Goal: Task Accomplishment & Management: Complete application form

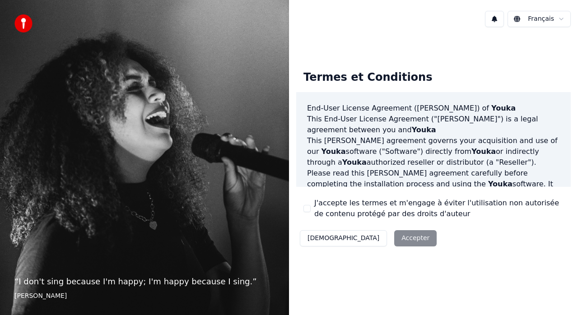
drag, startPoint x: 0, startPoint y: 0, endPoint x: 315, endPoint y: 209, distance: 378.0
click at [310, 205] on div "J'accepte les termes et m'engage à éviter l'utilisation non autorisée de conten…" at bounding box center [434, 209] width 260 height 22
click at [307, 210] on button "J'accepte les termes et m'engage à éviter l'utilisation non autorisée de conten…" at bounding box center [307, 208] width 7 height 7
click at [394, 237] on button "Accepter" at bounding box center [415, 238] width 42 height 16
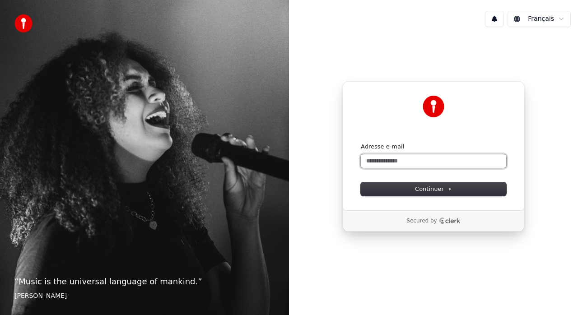
click at [402, 165] on input "Adresse e-mail" at bounding box center [433, 161] width 145 height 14
type input "*"
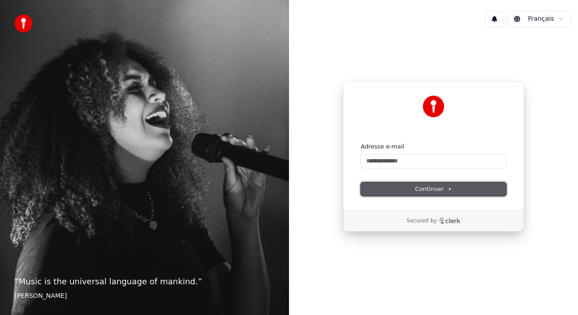
click at [453, 191] on button "Continuer" at bounding box center [433, 189] width 145 height 14
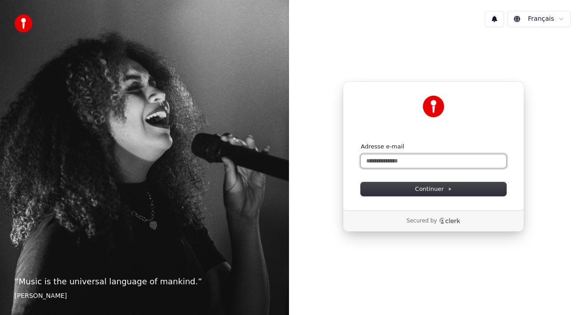
click at [435, 160] on input "Adresse e-mail" at bounding box center [433, 161] width 145 height 14
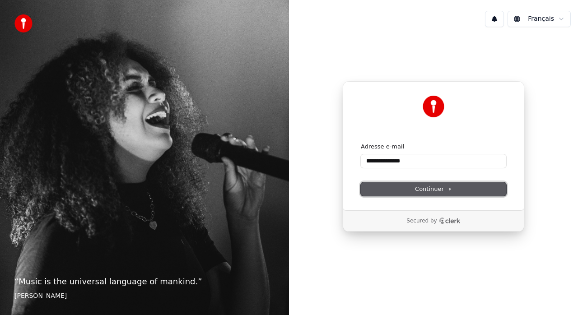
click at [419, 192] on span "Continuer" at bounding box center [433, 189] width 37 height 8
type input "**********"
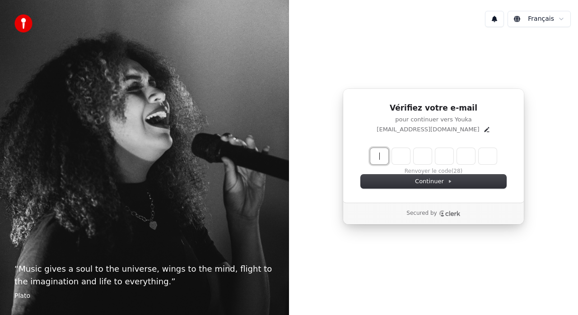
click at [382, 154] on input "Enter verification code" at bounding box center [442, 156] width 145 height 16
type input "******"
